Goal: Information Seeking & Learning: Check status

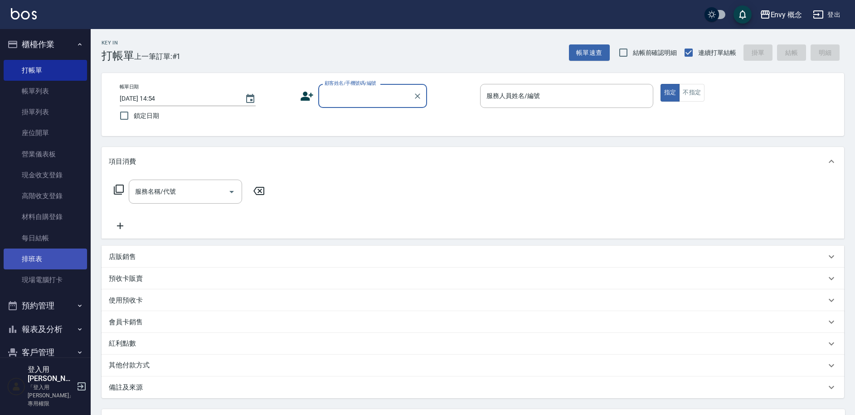
scroll to position [117, 0]
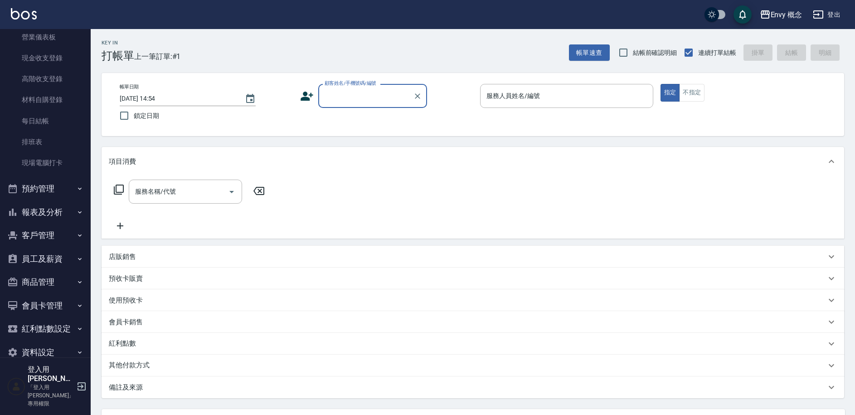
click at [53, 204] on button "報表及分析" at bounding box center [45, 212] width 83 height 24
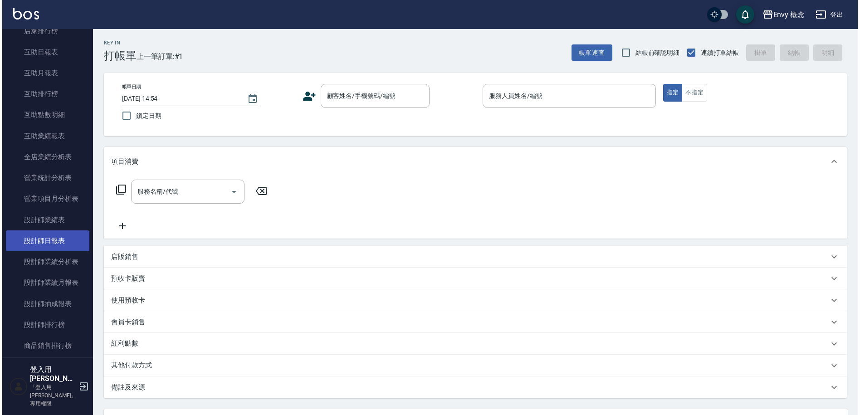
scroll to position [406, 0]
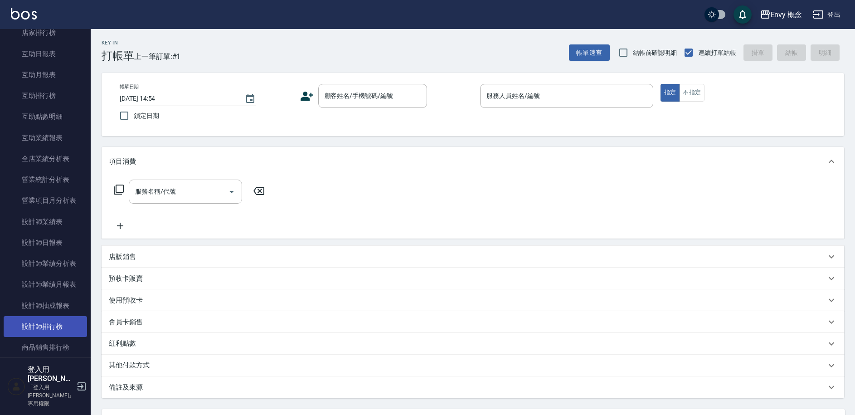
click at [55, 325] on link "設計師排行榜" at bounding box center [45, 326] width 83 height 21
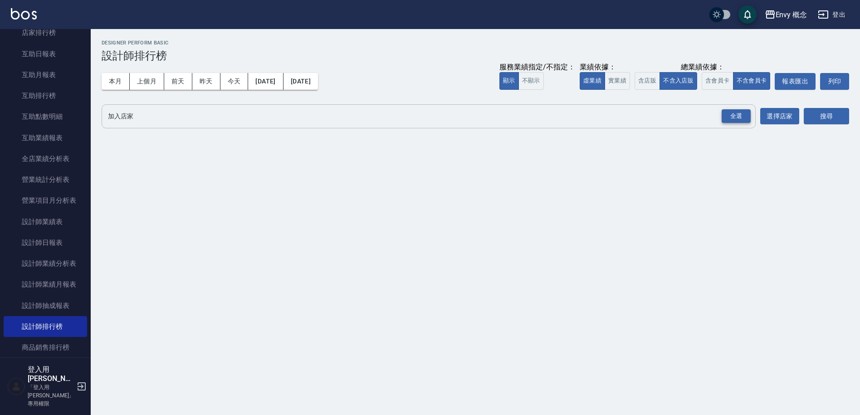
click at [738, 116] on div "全選" at bounding box center [735, 116] width 29 height 14
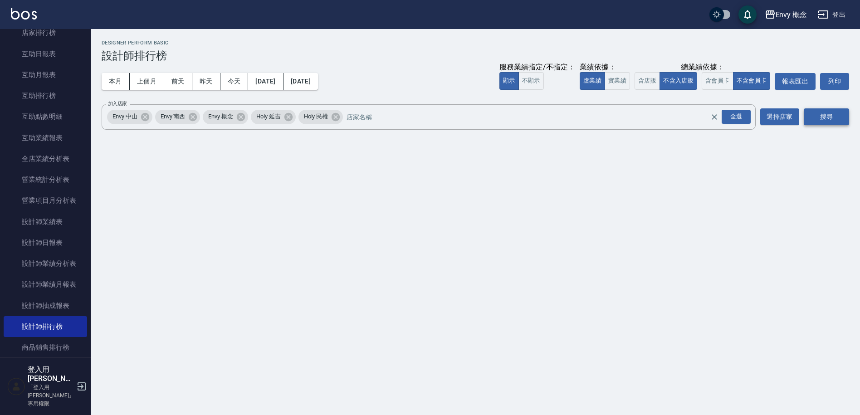
click at [822, 112] on button "搜尋" at bounding box center [825, 116] width 45 height 17
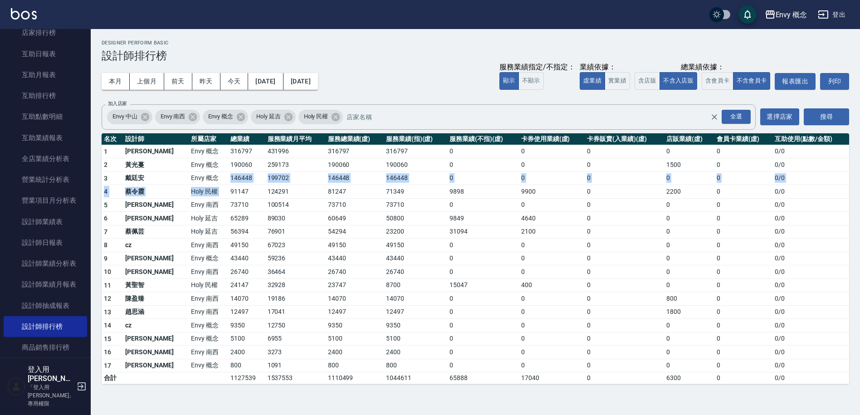
drag, startPoint x: 199, startPoint y: 179, endPoint x: 226, endPoint y: 185, distance: 28.0
click at [226, 185] on tbody "1 王文嘉 Envy 概念 316797 431996 316797 316797 0 0 0 0 0 0 / 0 2 [PERSON_NAME]Envy 概…" at bounding box center [475, 264] width 747 height 239
click at [228, 185] on td "91147" at bounding box center [246, 192] width 37 height 14
click at [831, 15] on button "登出" at bounding box center [831, 14] width 35 height 17
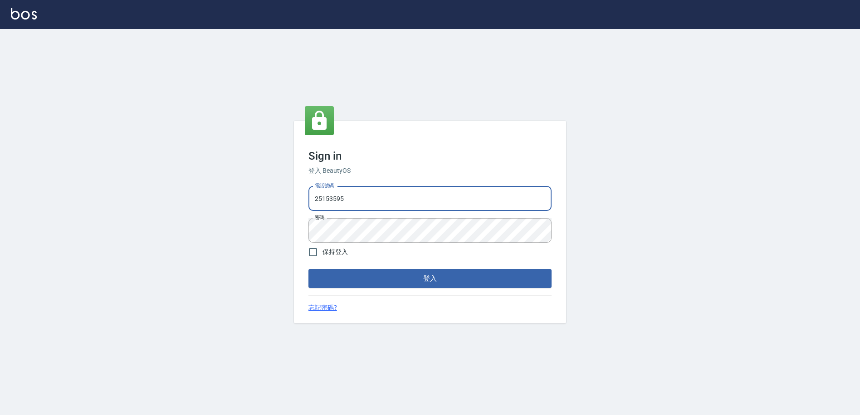
click at [348, 199] on input "25153595" at bounding box center [429, 198] width 243 height 24
type input "9990001234567"
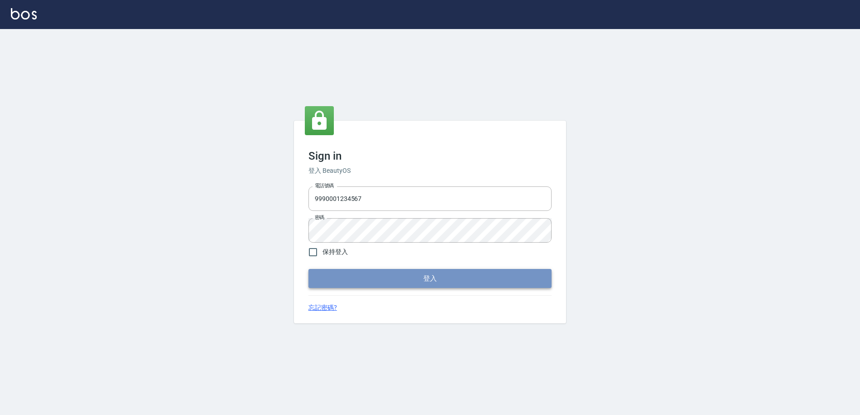
click at [385, 274] on button "登入" at bounding box center [429, 278] width 243 height 19
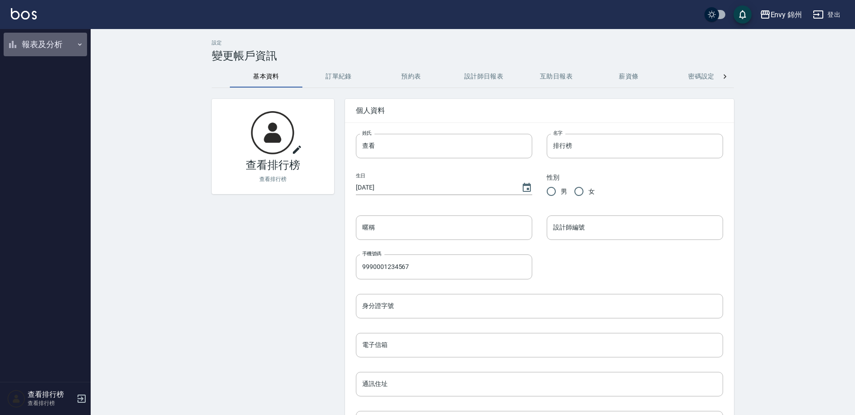
click at [40, 46] on button "報表及分析" at bounding box center [45, 45] width 83 height 24
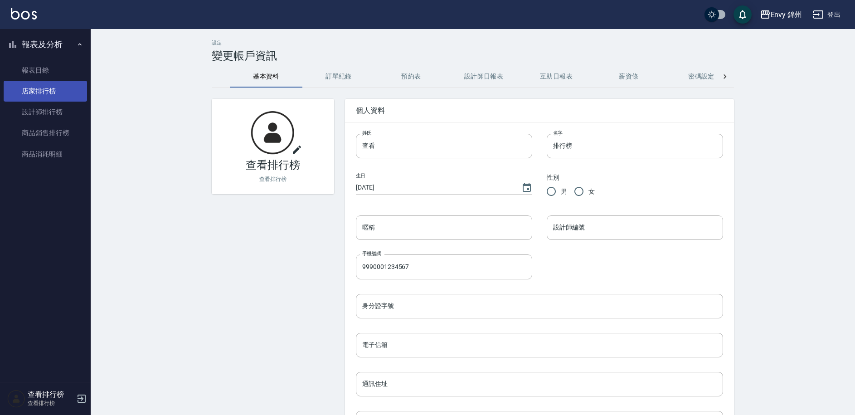
click at [49, 93] on link "店家排行榜" at bounding box center [45, 91] width 83 height 21
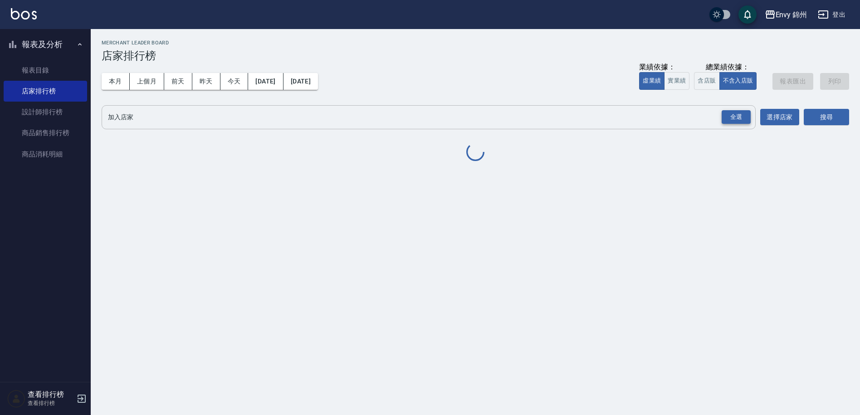
click at [743, 123] on div "全選" at bounding box center [735, 117] width 29 height 14
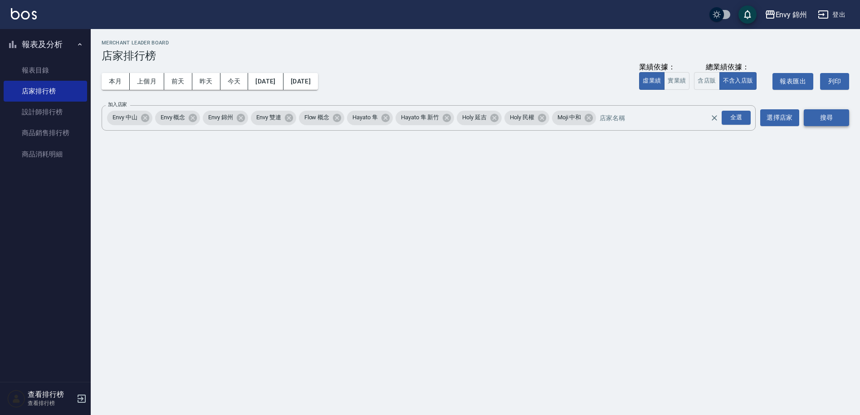
click at [842, 121] on button "搜尋" at bounding box center [825, 117] width 45 height 17
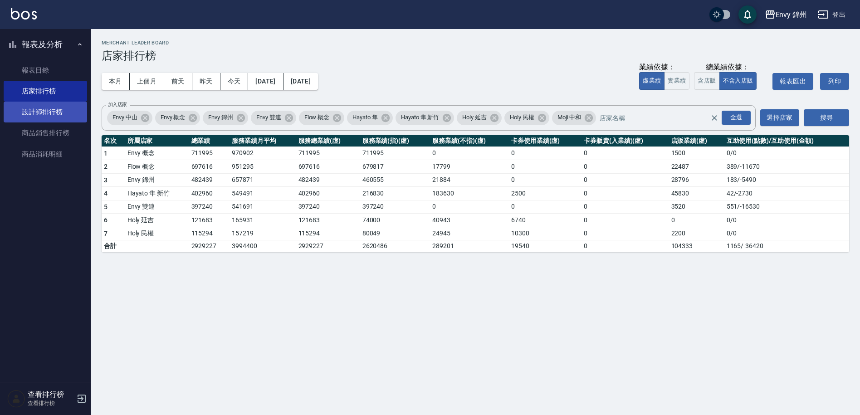
click at [51, 115] on link "設計師排行榜" at bounding box center [45, 112] width 83 height 21
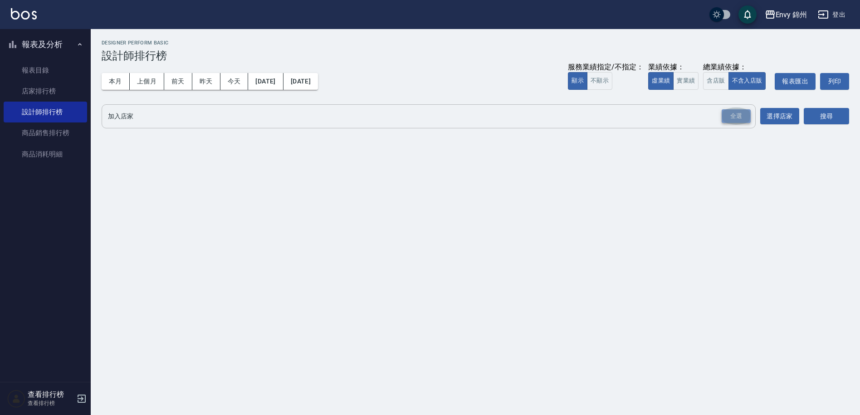
click at [731, 117] on div "全選" at bounding box center [735, 116] width 29 height 14
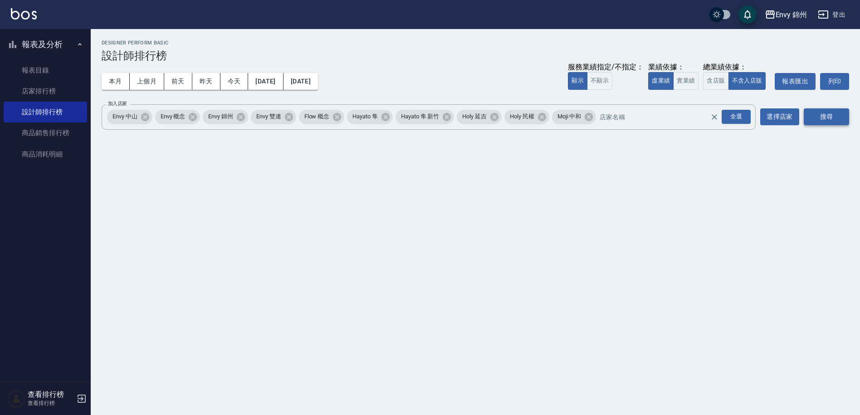
click at [831, 109] on button "搜尋" at bounding box center [825, 116] width 45 height 17
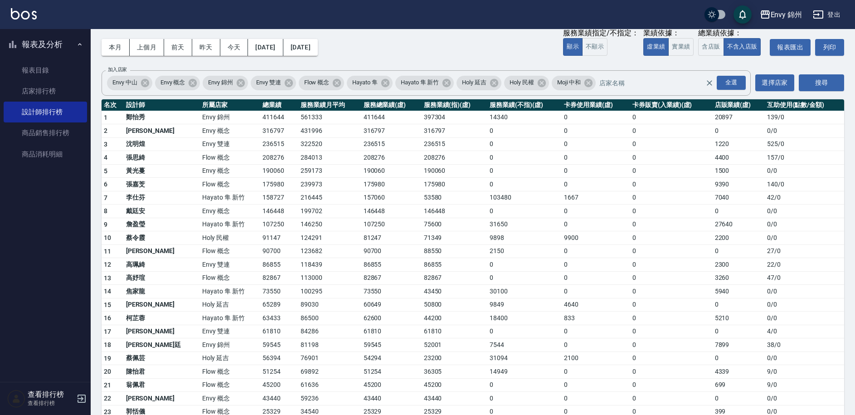
scroll to position [181, 0]
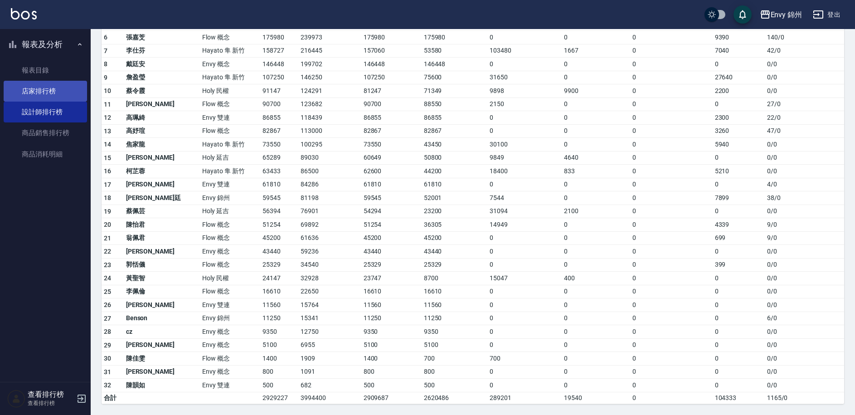
click at [29, 91] on link "店家排行榜" at bounding box center [45, 91] width 83 height 21
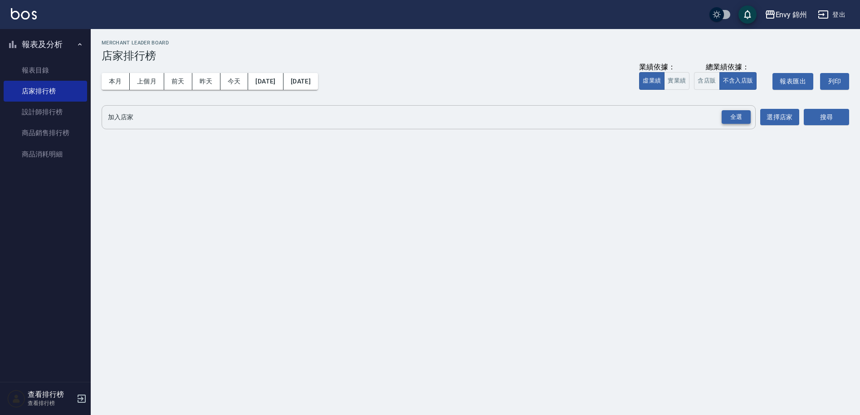
click at [725, 116] on div "全選" at bounding box center [735, 117] width 29 height 14
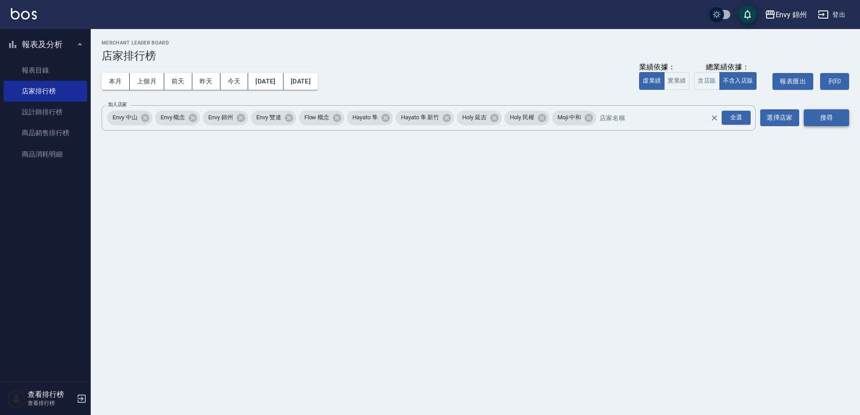
click at [841, 118] on button "搜尋" at bounding box center [825, 117] width 45 height 17
